Goal: Information Seeking & Learning: Understand process/instructions

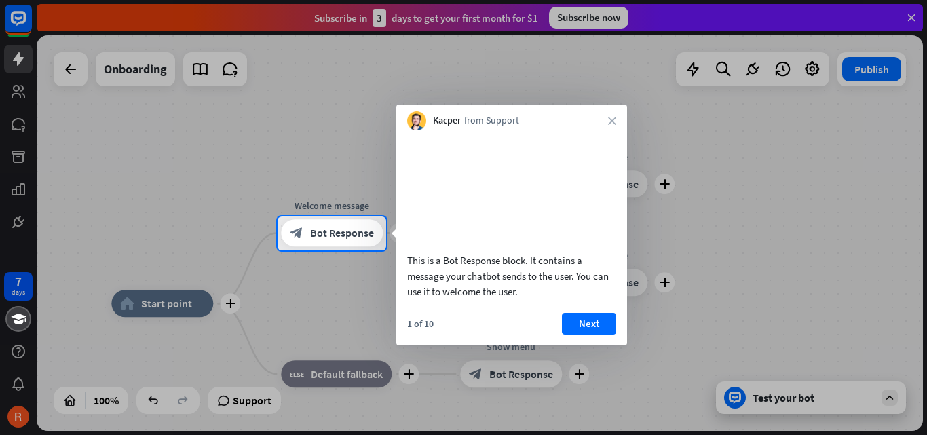
click at [702, 262] on div at bounding box center [463, 343] width 927 height 185
click at [596, 332] on button "Next" at bounding box center [589, 324] width 54 height 22
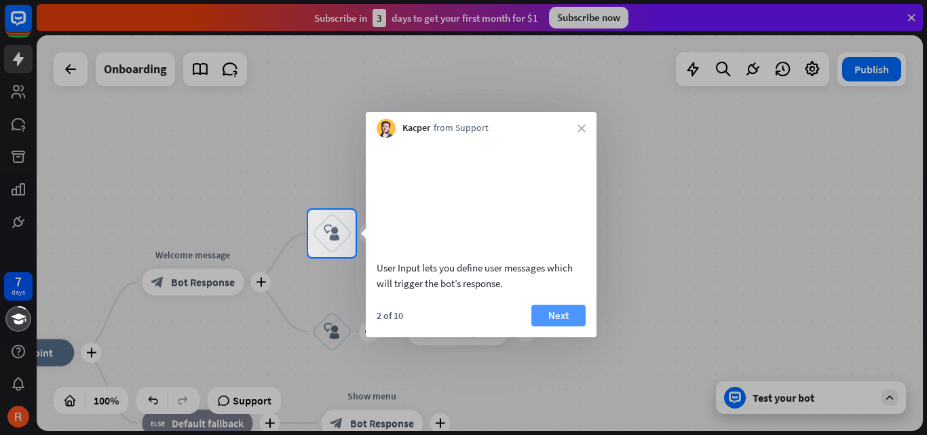
click at [568, 327] on button "Next" at bounding box center [559, 316] width 54 height 22
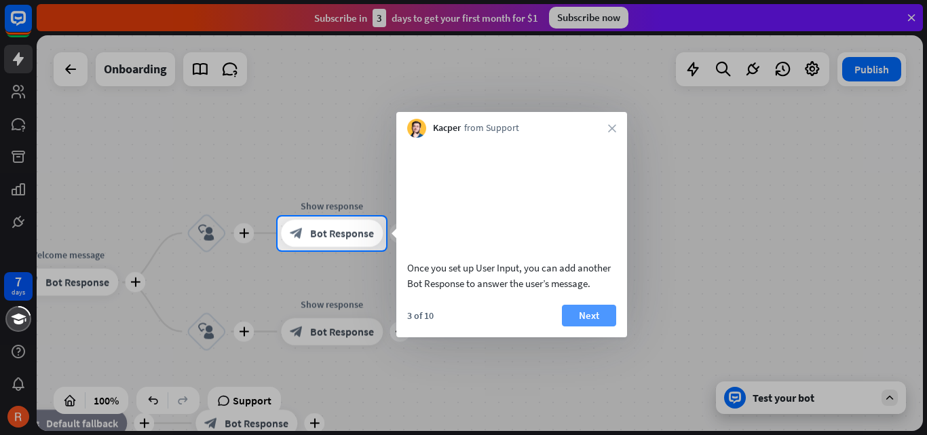
click at [573, 327] on button "Next" at bounding box center [589, 316] width 54 height 22
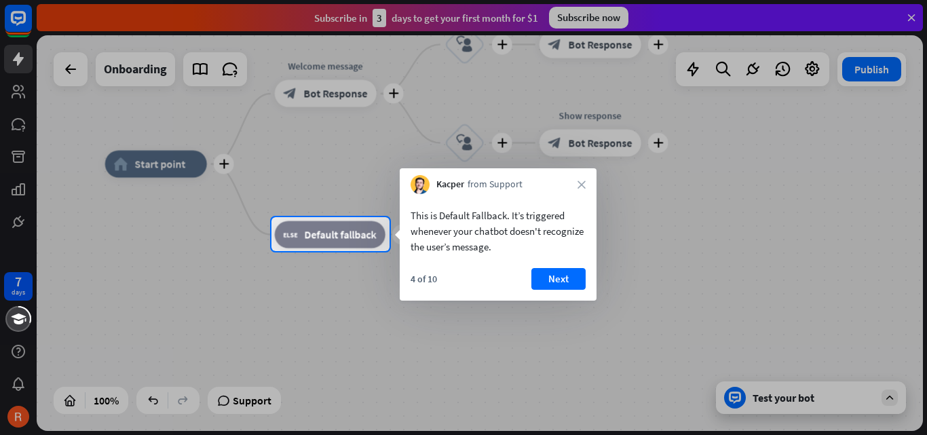
drag, startPoint x: 593, startPoint y: 259, endPoint x: 720, endPoint y: 177, distance: 150.6
click at [720, 177] on div at bounding box center [463, 108] width 927 height 217
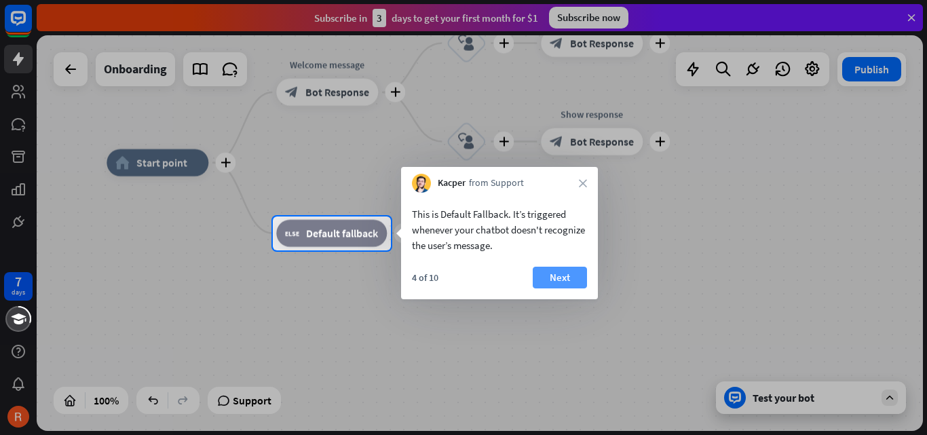
click at [566, 286] on button "Next" at bounding box center [560, 278] width 54 height 22
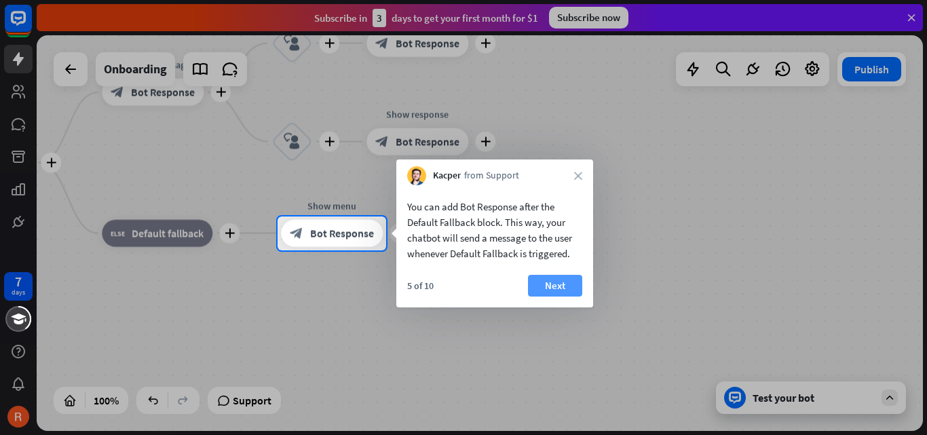
click at [552, 290] on button "Next" at bounding box center [555, 286] width 54 height 22
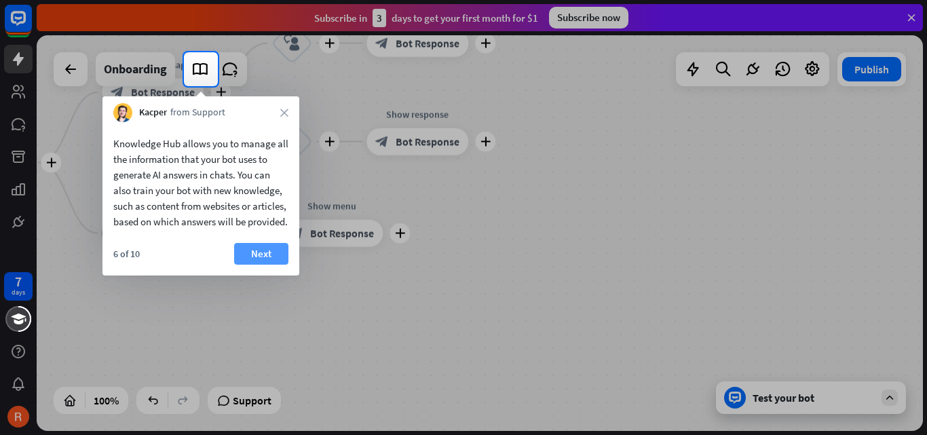
click at [281, 265] on button "Next" at bounding box center [261, 254] width 54 height 22
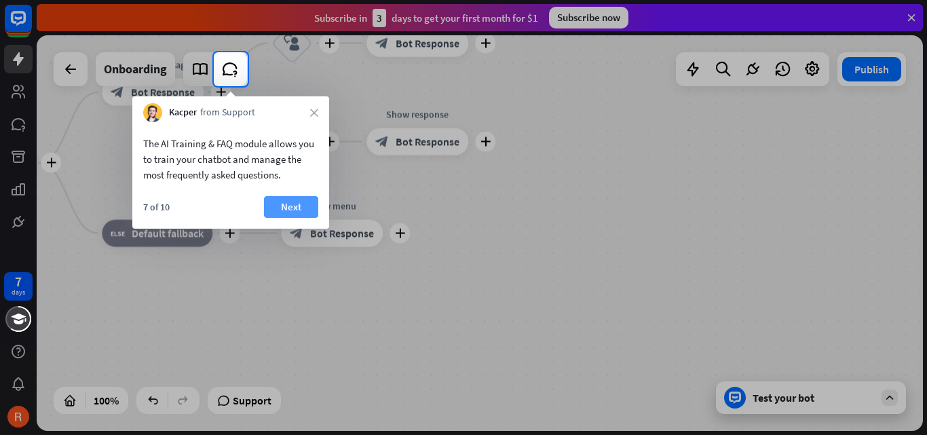
click at [295, 217] on div "7 of 10 Next" at bounding box center [230, 212] width 197 height 33
click at [295, 207] on button "Next" at bounding box center [291, 207] width 54 height 22
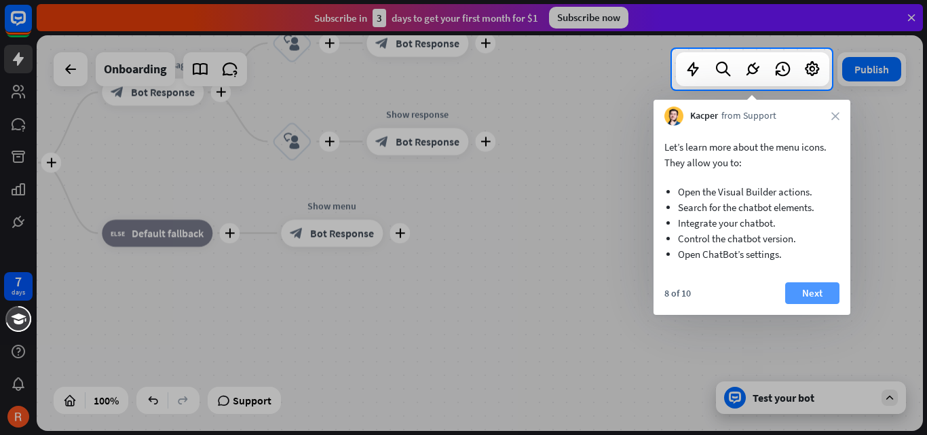
click at [815, 289] on button "Next" at bounding box center [812, 293] width 54 height 22
